Goal: Navigation & Orientation: Find specific page/section

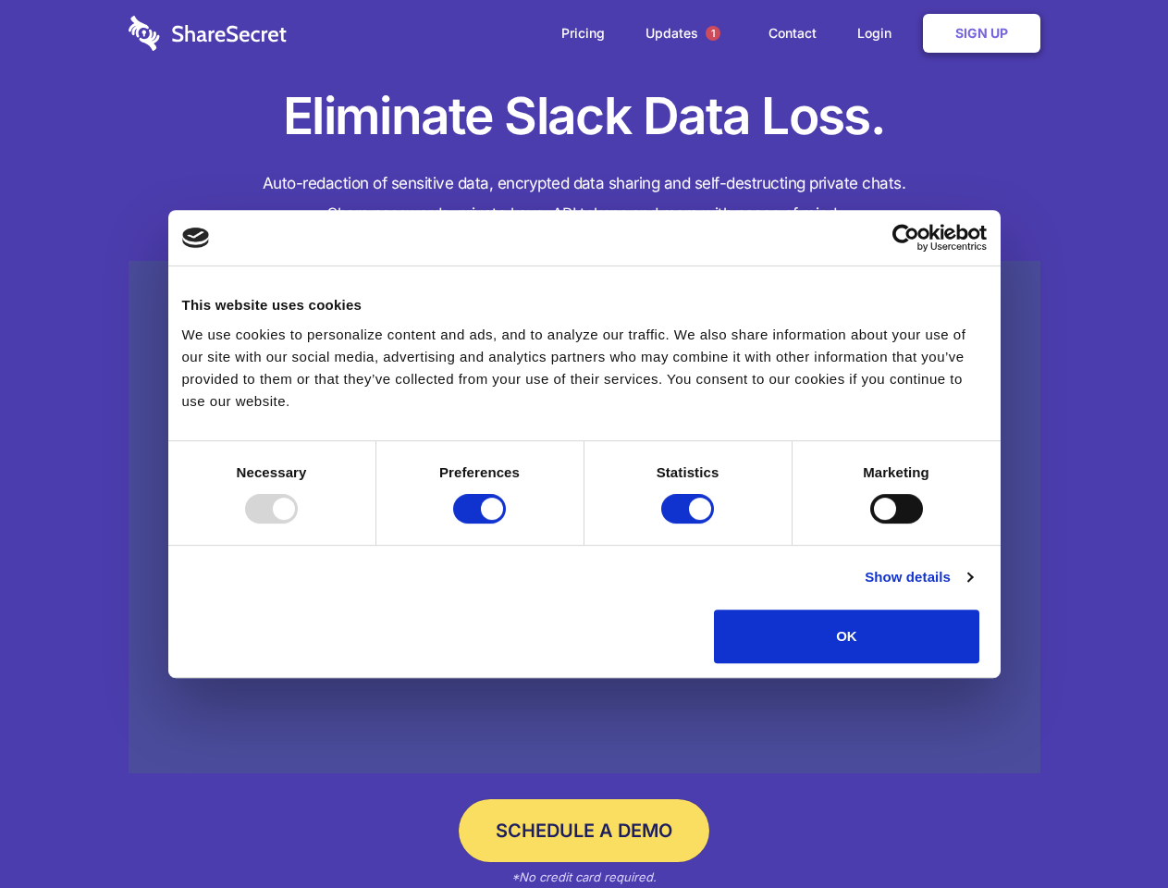
click at [298, 523] on div at bounding box center [271, 509] width 53 height 30
click at [506, 523] on input "Preferences" at bounding box center [479, 509] width 53 height 30
checkbox input "false"
click at [690, 523] on input "Statistics" at bounding box center [687, 509] width 53 height 30
checkbox input "false"
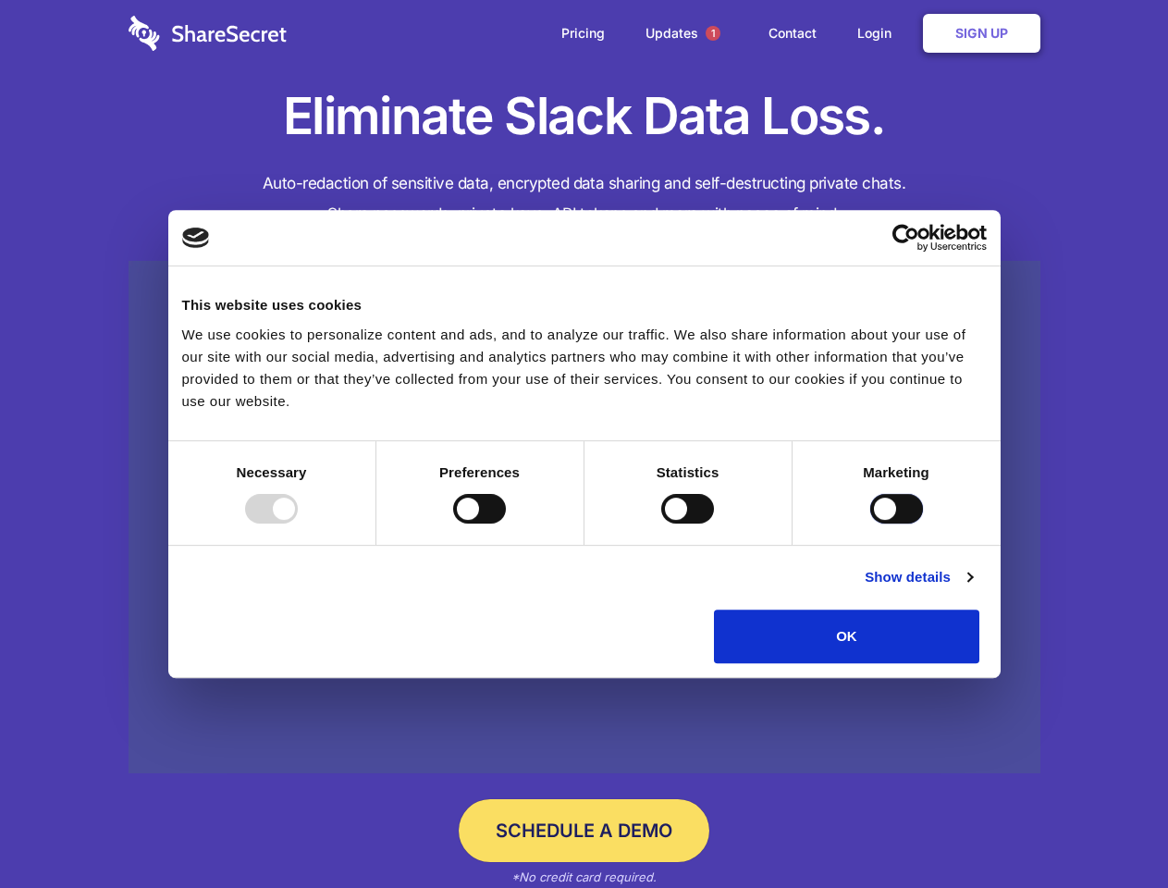
click at [870, 523] on input "Marketing" at bounding box center [896, 509] width 53 height 30
checkbox input "true"
click at [972, 588] on link "Show details" at bounding box center [918, 577] width 107 height 22
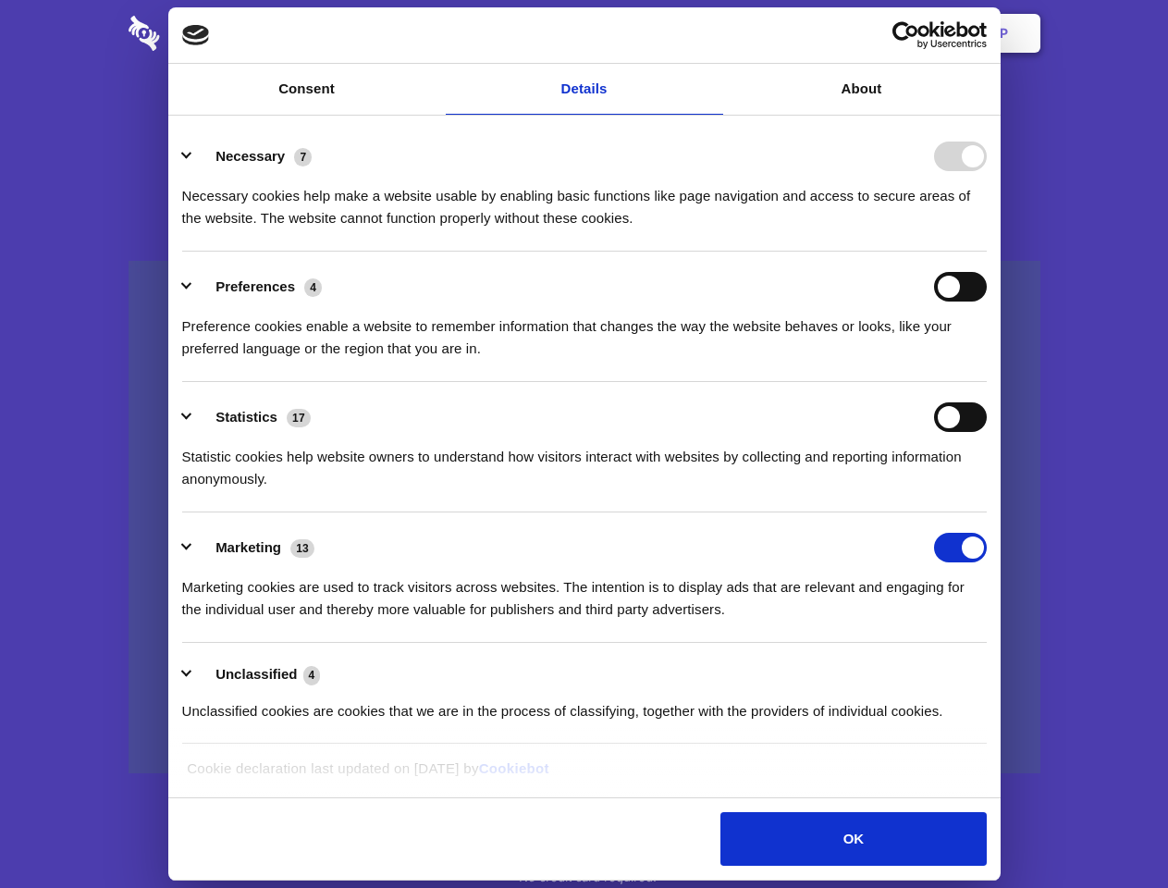
click at [987, 360] on div "Preferences 4 Preference cookies enable a website to remember information that …" at bounding box center [584, 316] width 805 height 88
click at [712, 33] on span "1" at bounding box center [713, 33] width 15 height 15
